Goal: Transaction & Acquisition: Purchase product/service

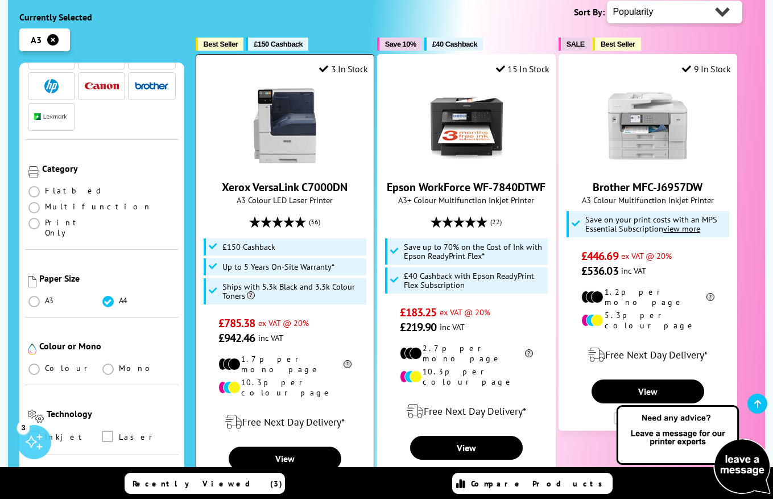
scroll to position [341, 0]
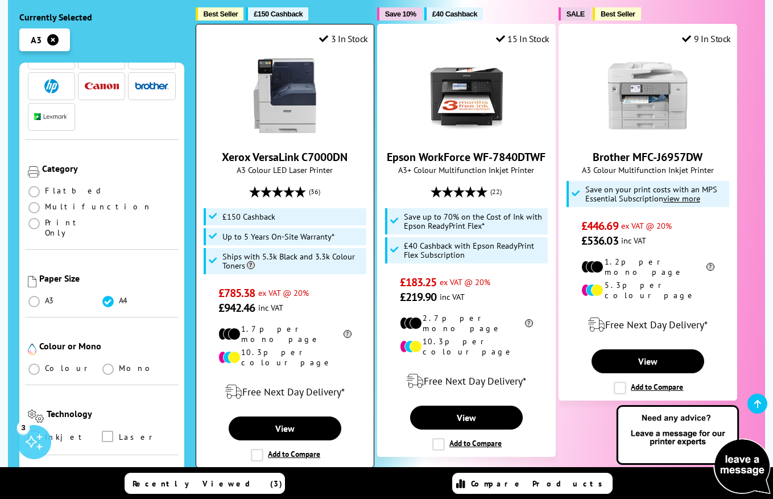
drag, startPoint x: 284, startPoint y: 219, endPoint x: 326, endPoint y: 222, distance: 42.8
click at [326, 252] on span "Ships with 5.3k Black and 3.3k Colour Toners" at bounding box center [292, 261] width 141 height 18
drag, startPoint x: 263, startPoint y: 302, endPoint x: 301, endPoint y: 301, distance: 38.7
click at [301, 347] on li "10.3p per colour page" at bounding box center [284, 357] width 133 height 20
click at [303, 416] on link "View" at bounding box center [285, 428] width 113 height 24
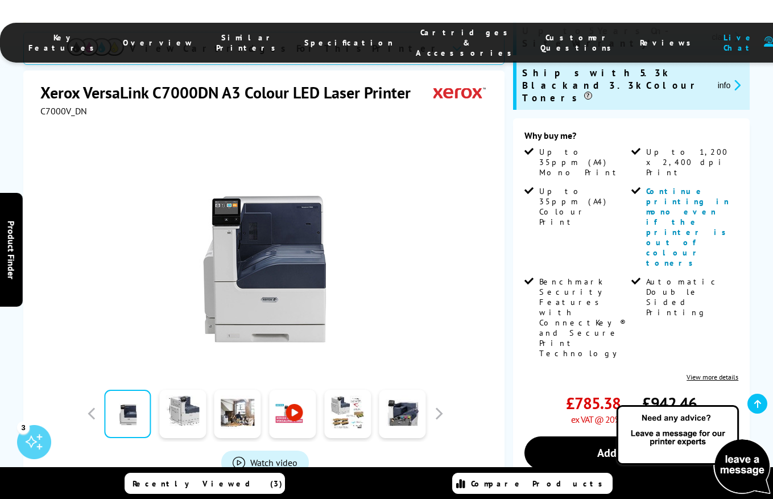
scroll to position [284, 0]
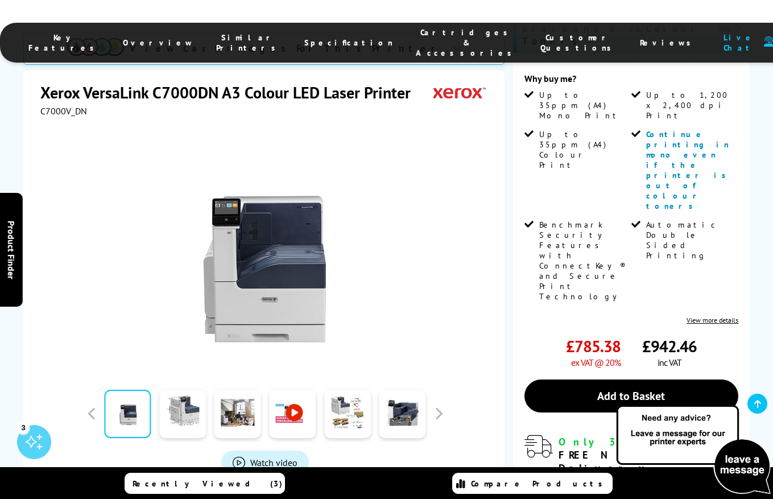
drag, startPoint x: 402, startPoint y: 315, endPoint x: 413, endPoint y: 313, distance: 11.5
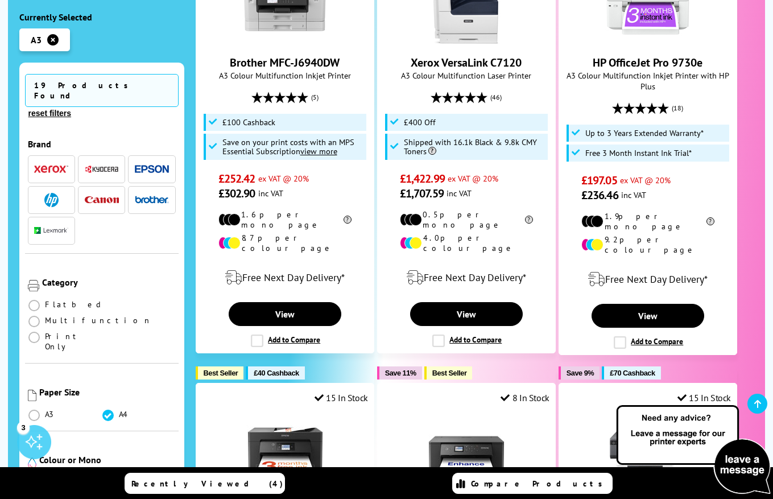
scroll to position [910, 0]
